Goal: Information Seeking & Learning: Learn about a topic

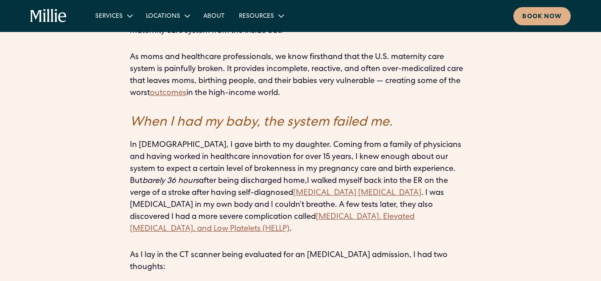
scroll to position [711, 0]
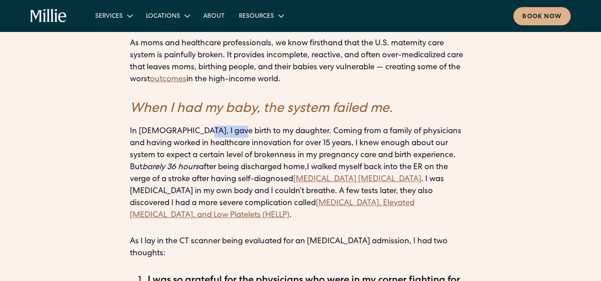
drag, startPoint x: 191, startPoint y: 87, endPoint x: 226, endPoint y: 88, distance: 35.2
click at [226, 126] on p "In [DEMOGRAPHIC_DATA], I gave birth to my daughter. Coming from a family of phy…" at bounding box center [300, 174] width 341 height 96
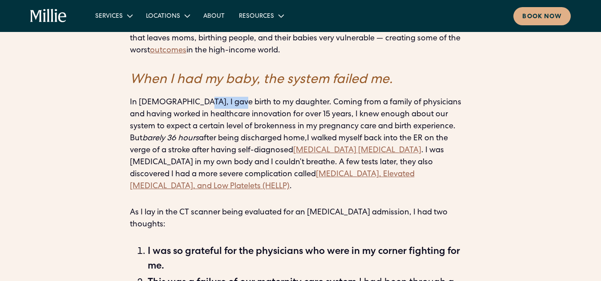
scroll to position [756, 0]
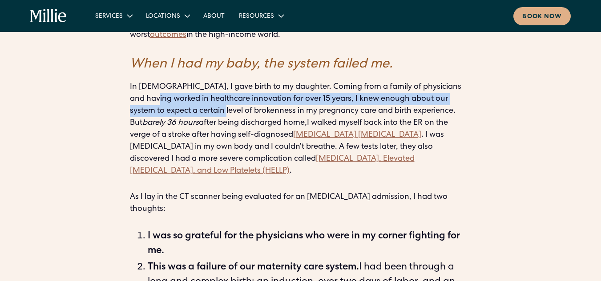
drag, startPoint x: 169, startPoint y: 56, endPoint x: 242, endPoint y: 62, distance: 73.2
click at [242, 81] on p "In [DEMOGRAPHIC_DATA], I gave birth to my daughter. Coming from a family of phy…" at bounding box center [300, 129] width 341 height 96
click at [240, 81] on p "In [DEMOGRAPHIC_DATA], I gave birth to my daughter. Coming from a family of phy…" at bounding box center [300, 129] width 341 height 96
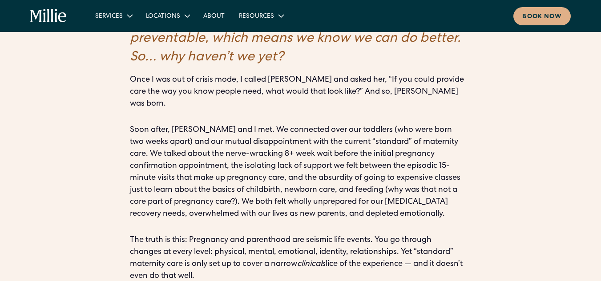
scroll to position [1200, 0]
drag, startPoint x: 206, startPoint y: 81, endPoint x: 233, endPoint y: 82, distance: 26.7
click at [233, 124] on p "Soon after, [PERSON_NAME] and I met. We connected over our toddlers (who were b…" at bounding box center [300, 172] width 341 height 96
click at [234, 124] on p "Soon after, [PERSON_NAME] and I met. We connected over our toddlers (who were b…" at bounding box center [300, 172] width 341 height 96
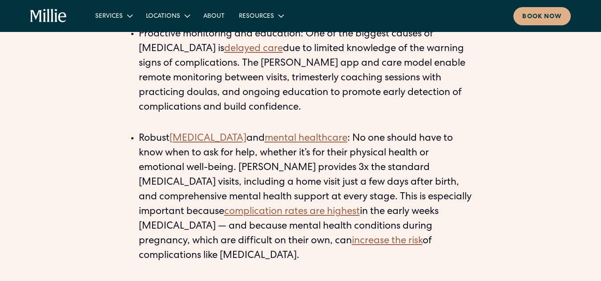
scroll to position [1689, 0]
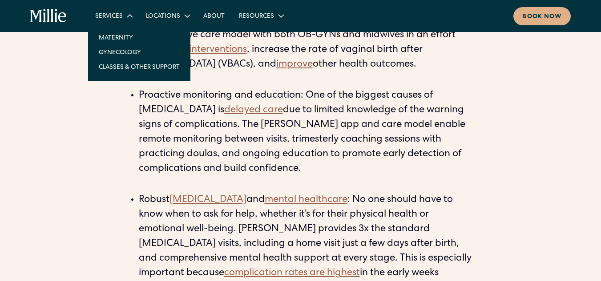
click at [111, 15] on div "Services" at bounding box center [109, 16] width 28 height 9
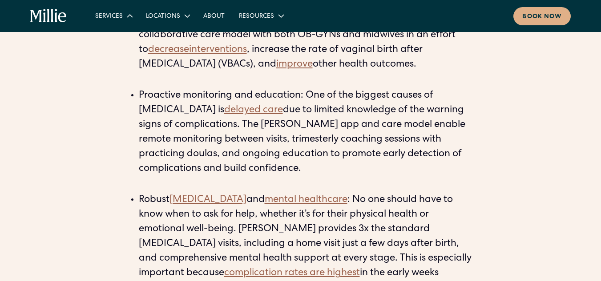
click at [111, 15] on div "Services" at bounding box center [109, 16] width 28 height 9
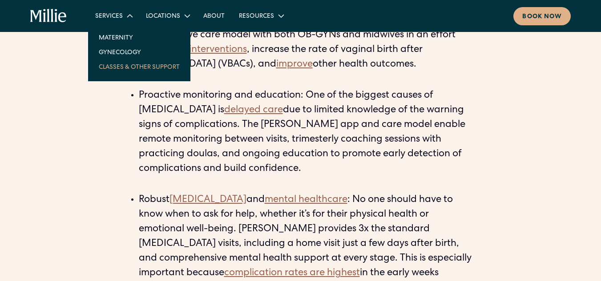
click at [140, 68] on link "Classes & Other Support" at bounding box center [139, 67] width 95 height 15
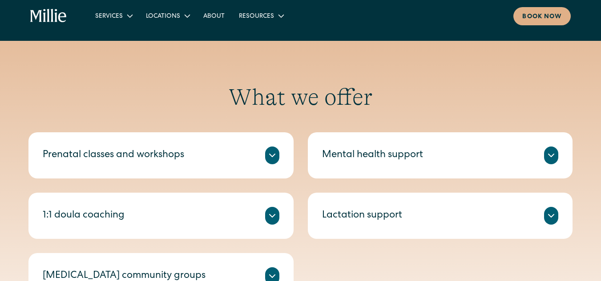
scroll to position [311, 0]
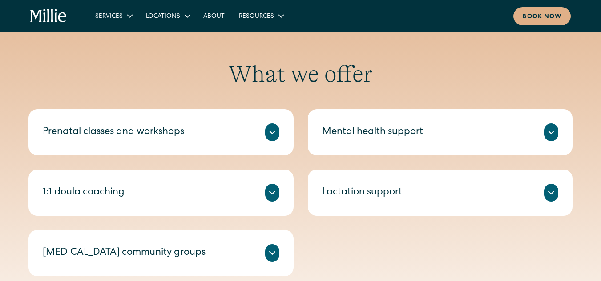
click at [422, 131] on div "Mental health support" at bounding box center [372, 132] width 101 height 15
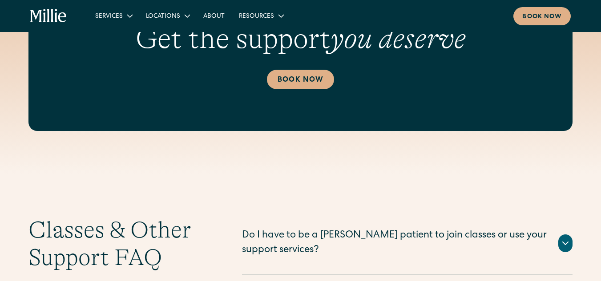
scroll to position [1023, 0]
